Goal: Task Accomplishment & Management: Use online tool/utility

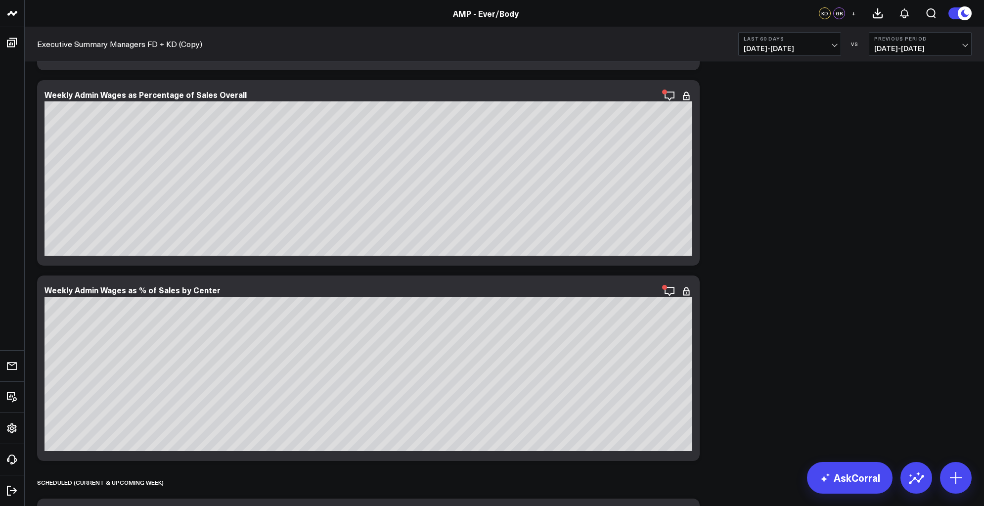
scroll to position [4523, 0]
click at [633, 99] on icon "button" at bounding box center [636, 96] width 12 height 12
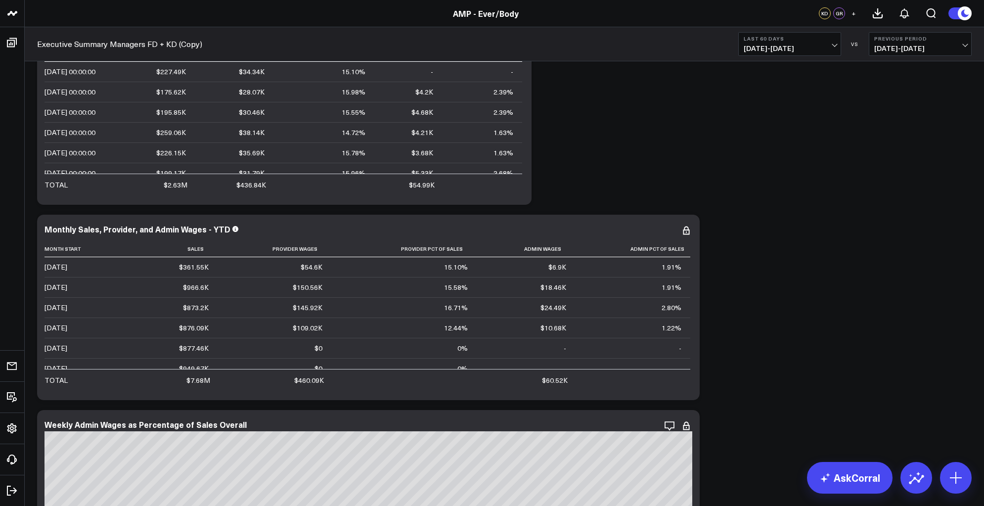
scroll to position [4358, 0]
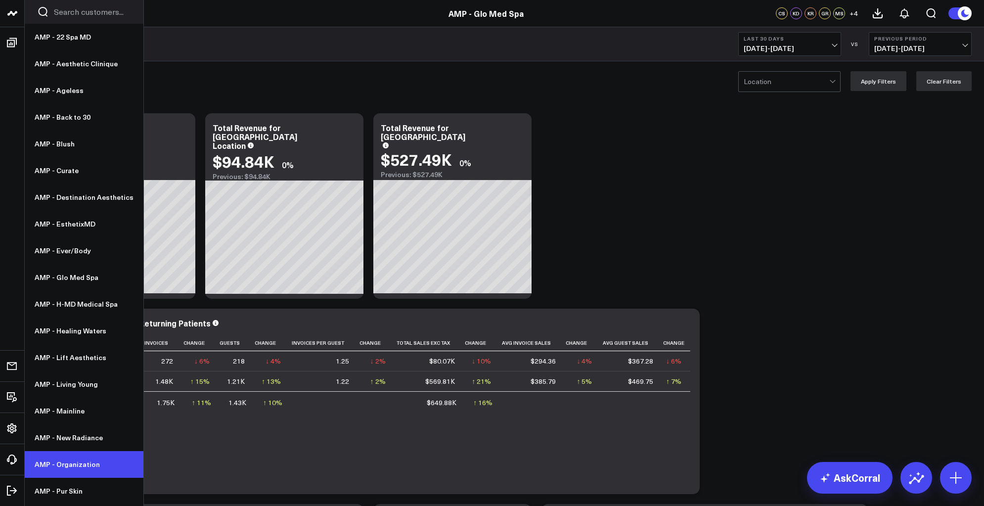
click at [57, 460] on link "AMP - Organization" at bounding box center [84, 464] width 119 height 27
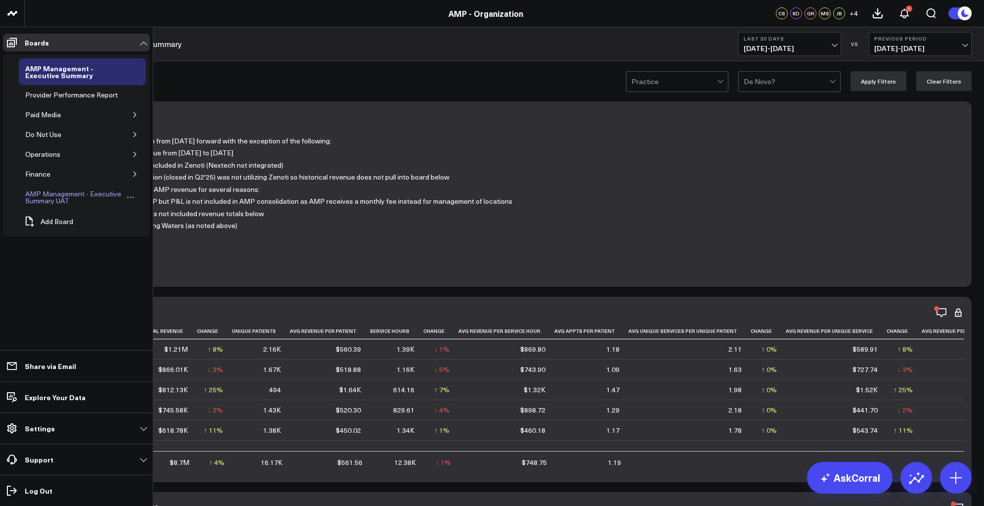
click at [53, 193] on div "AMP Management - Executive Summary UAT" at bounding box center [74, 197] width 103 height 19
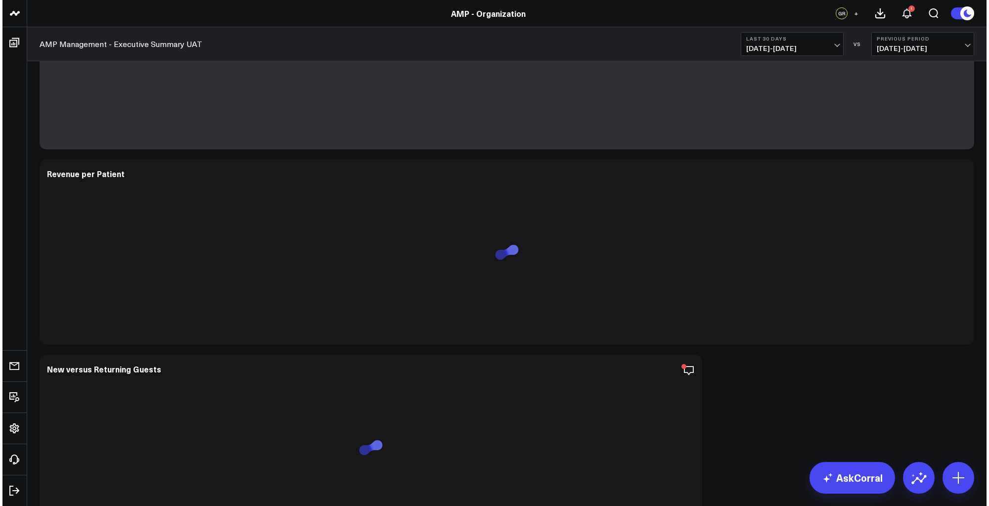
scroll to position [179, 0]
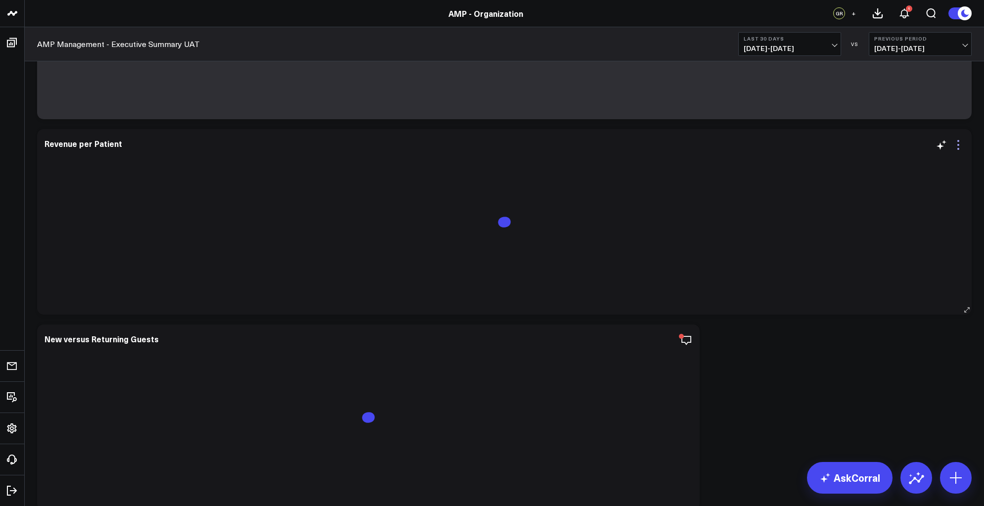
click at [957, 145] on icon at bounding box center [958, 145] width 12 height 12
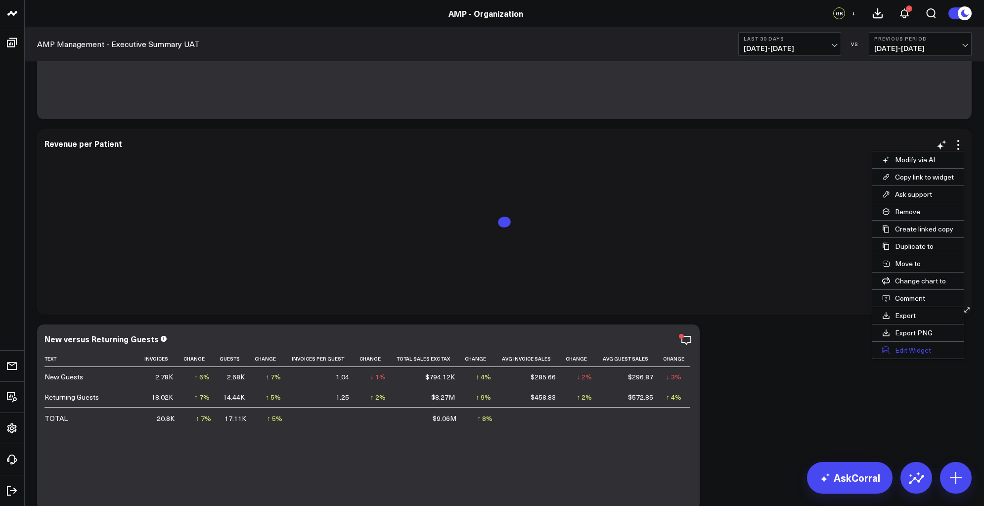
click at [910, 352] on button "Edit Widget" at bounding box center [917, 350] width 91 height 17
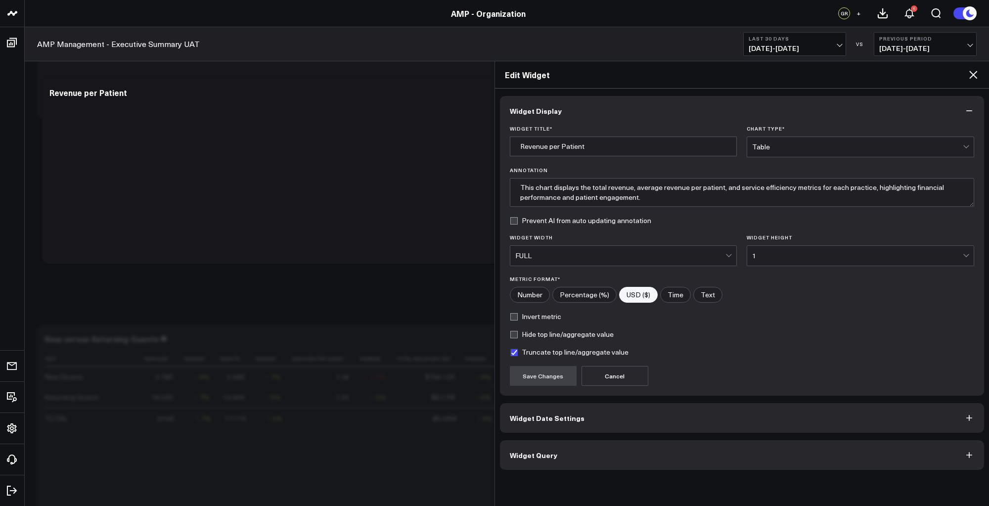
click at [600, 451] on button "Widget Query" at bounding box center [742, 455] width 484 height 30
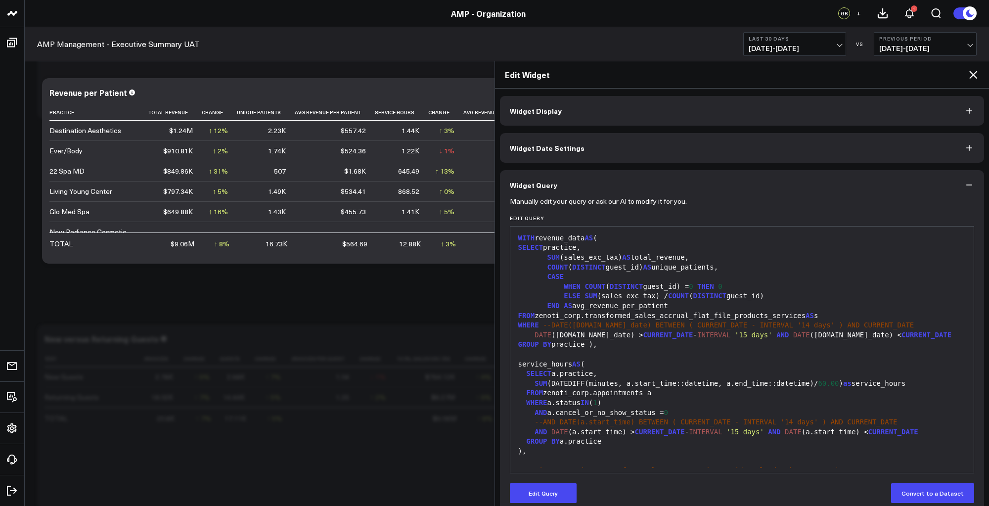
click at [610, 249] on div "SELECT practice," at bounding box center [742, 248] width 454 height 10
click at [536, 492] on button "Edit Query" at bounding box center [543, 493] width 67 height 20
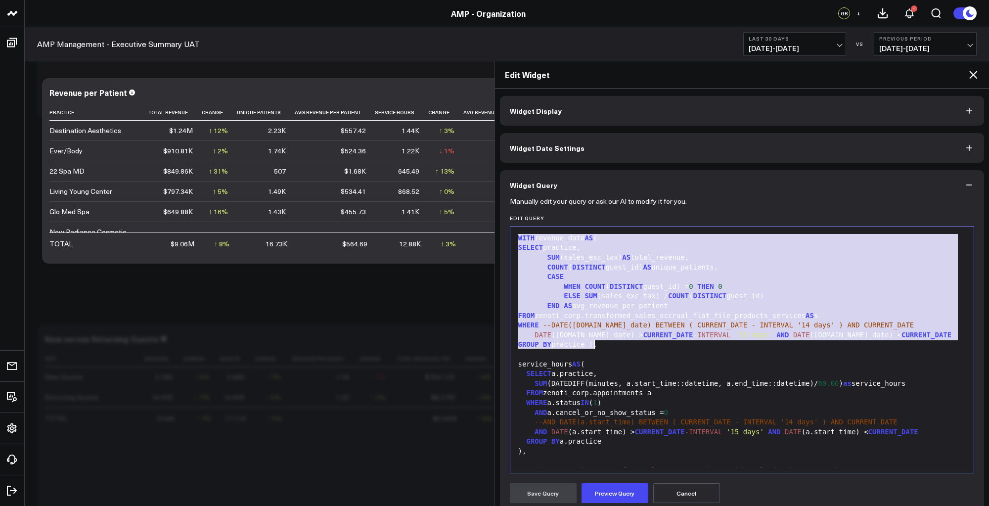
drag, startPoint x: 517, startPoint y: 237, endPoint x: 594, endPoint y: 347, distance: 134.4
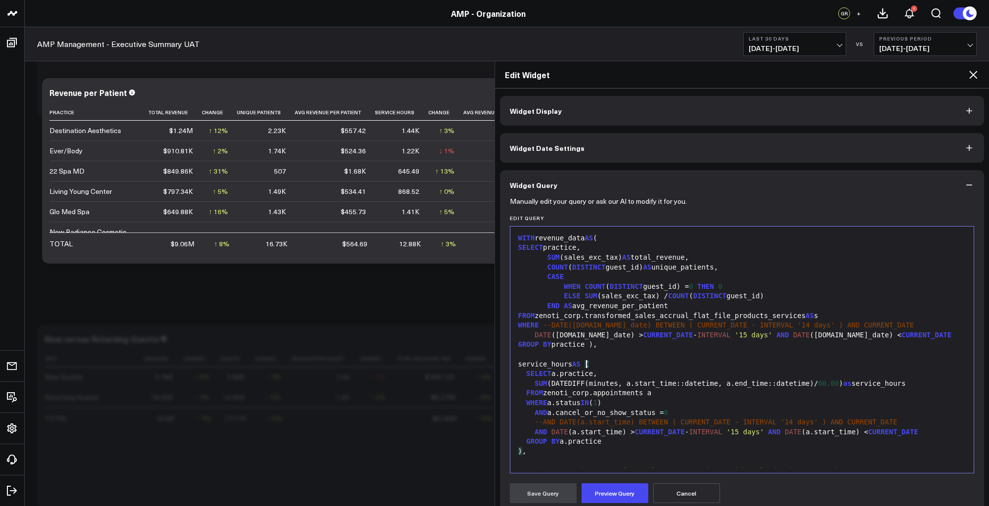
click at [623, 364] on div "service_hours AS (" at bounding box center [742, 364] width 454 height 10
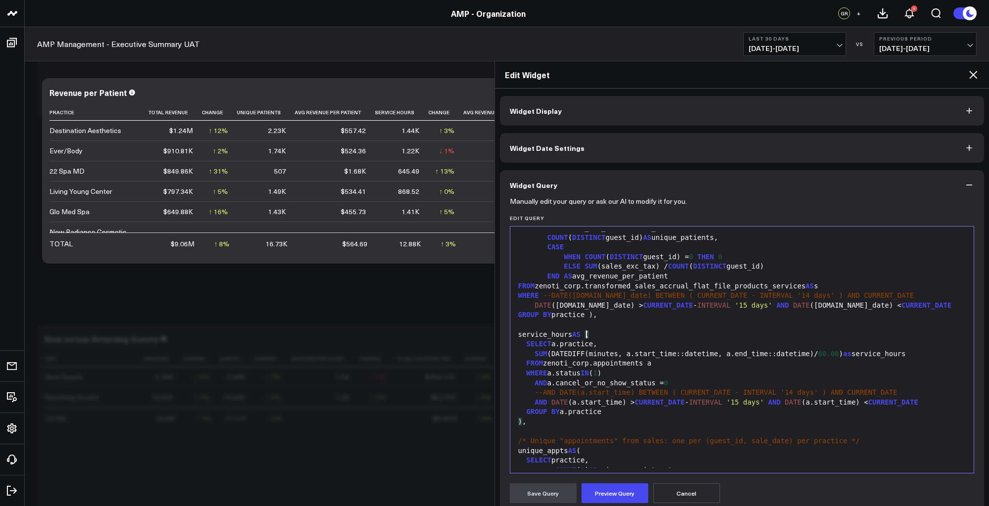
scroll to position [44, 0]
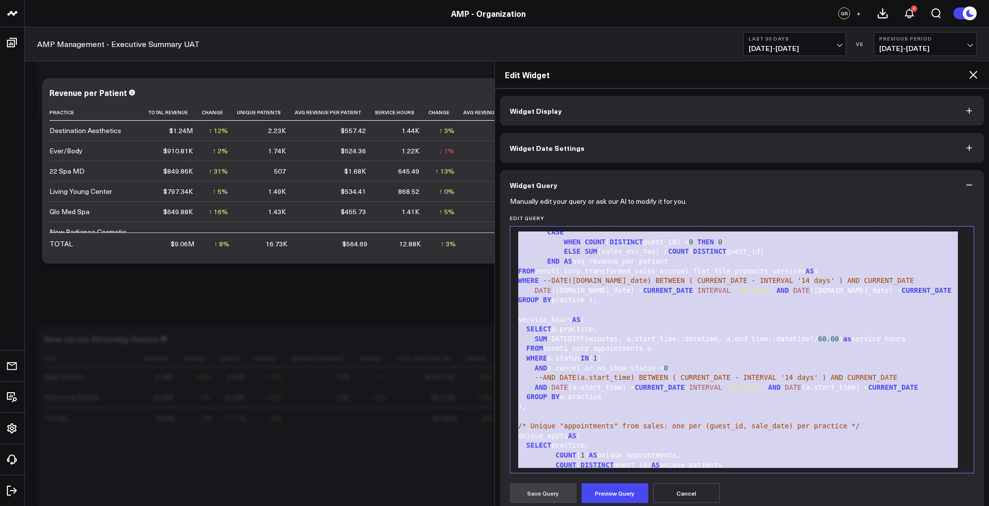
copy div "WITH revenue_data AS ( SELECT practice, SUM (sales_exc_tax) AS total_revenue, C…"
